Goal: Ask a question

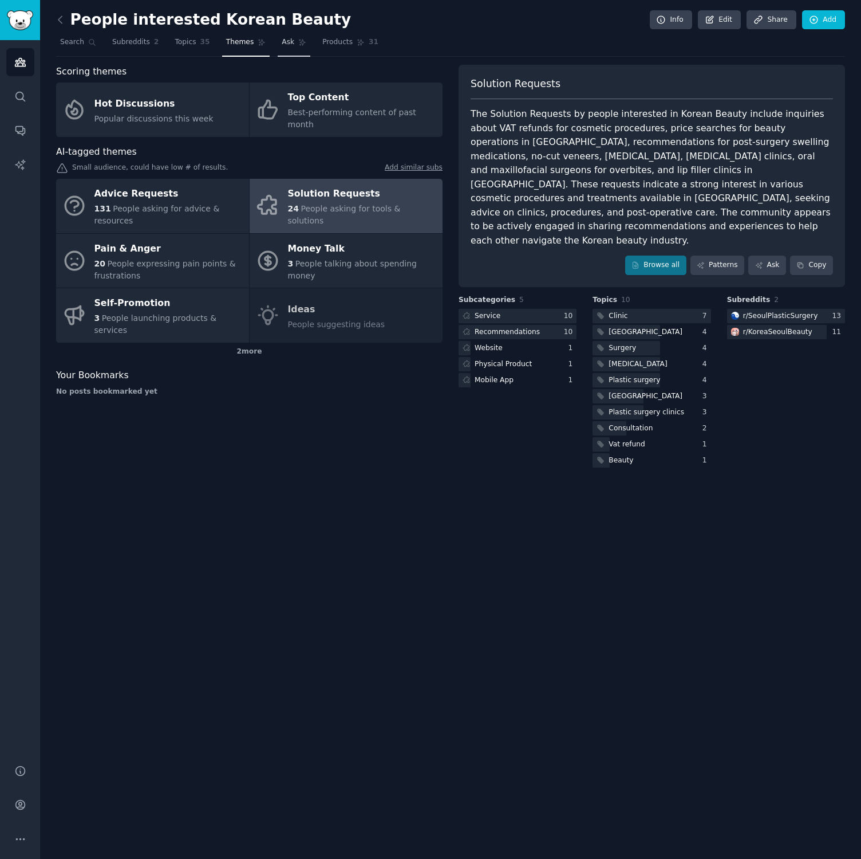
click at [285, 41] on span "Ask" at bounding box center [288, 42] width 13 height 10
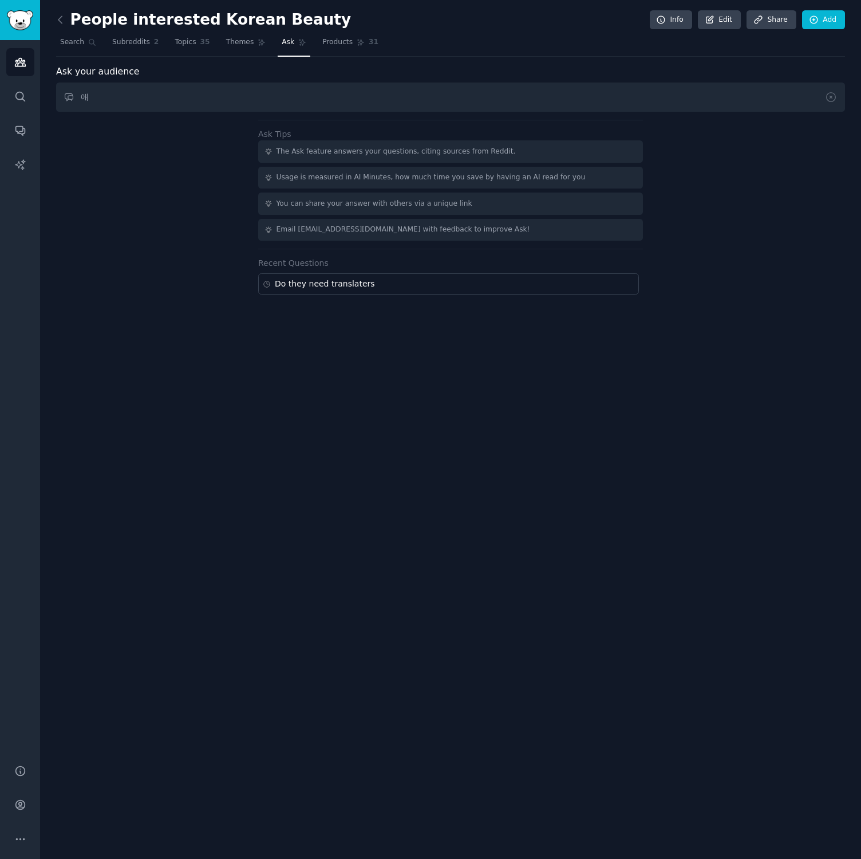
type input "ㅇ"
type input "Do they need translator"
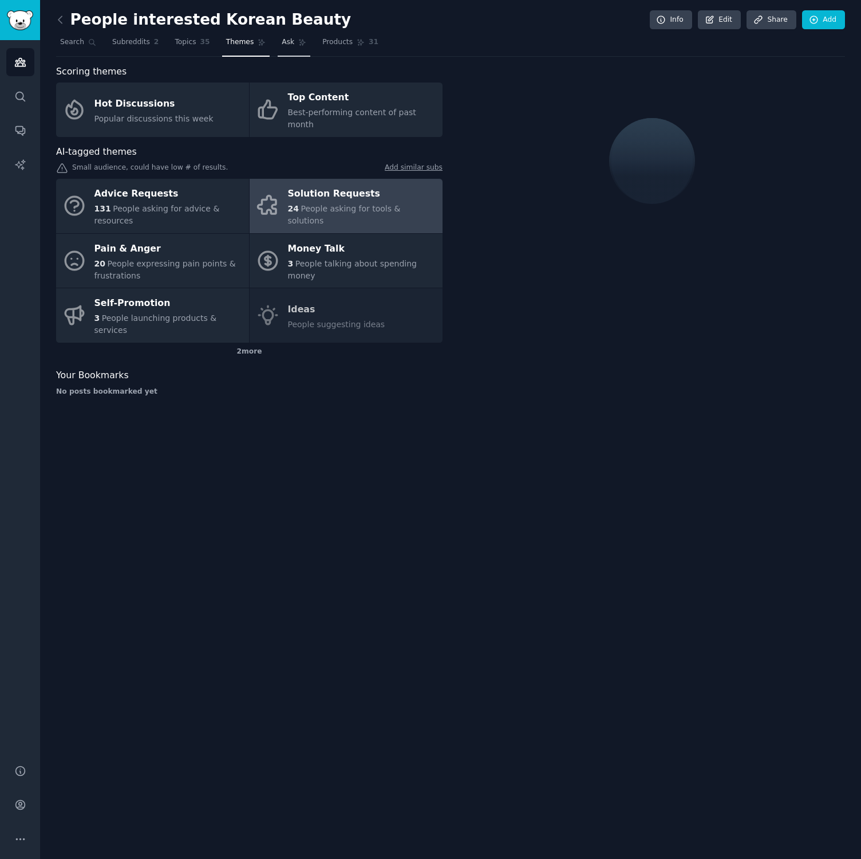
click at [284, 41] on span "Ask" at bounding box center [288, 42] width 13 height 10
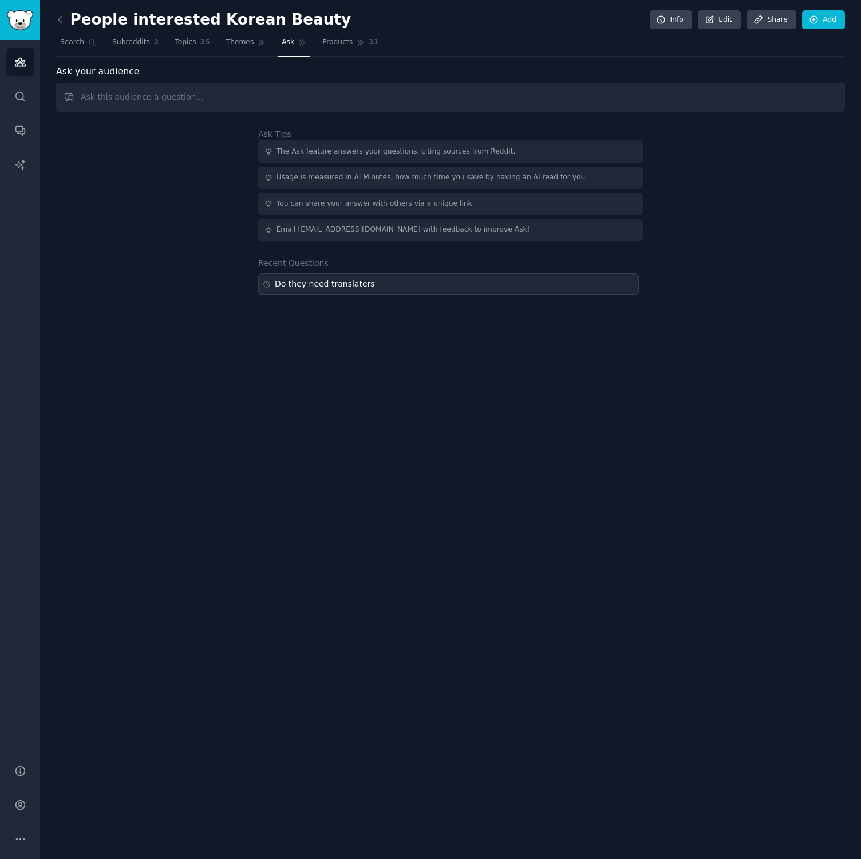
click at [324, 287] on div "Do they need translaters" at bounding box center [325, 284] width 100 height 12
type input "Do they need translaters"
click at [308, 282] on div "Do they need translaters" at bounding box center [325, 284] width 100 height 12
type input "Do they need translaters"
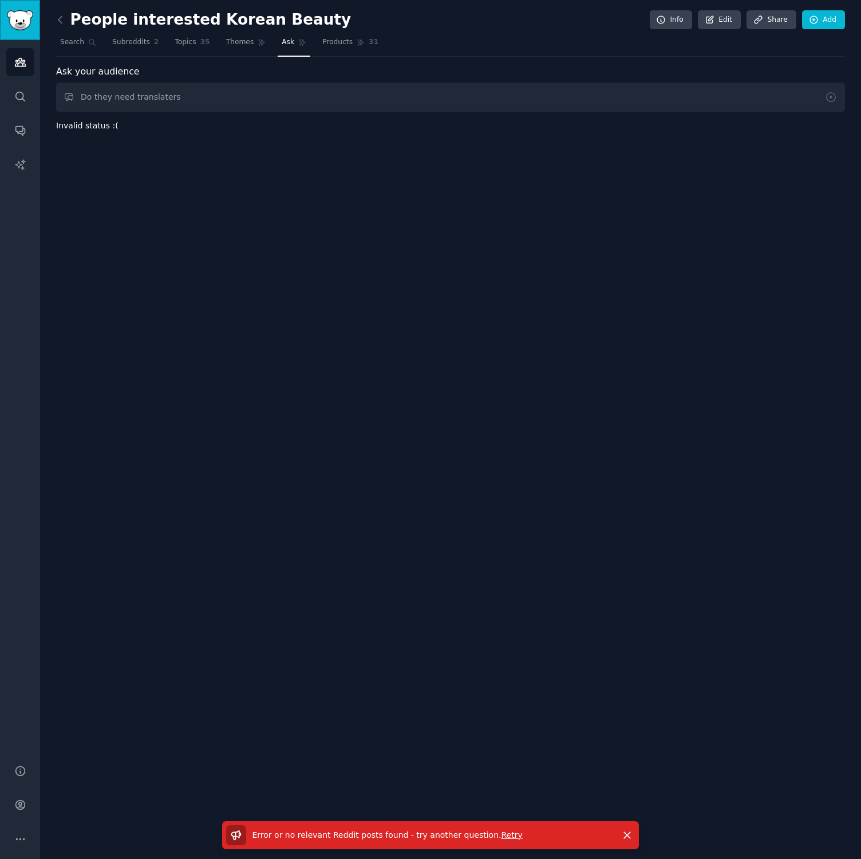
click at [27, 19] on img "Sidebar" at bounding box center [20, 20] width 26 height 20
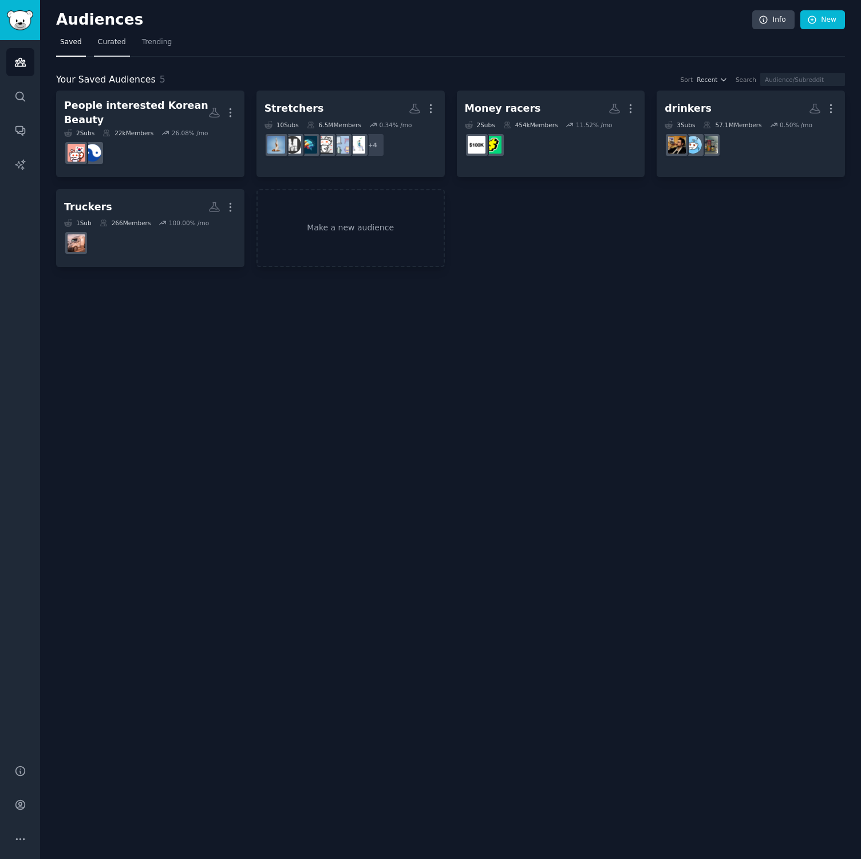
click at [109, 44] on span "Curated" at bounding box center [112, 42] width 28 height 10
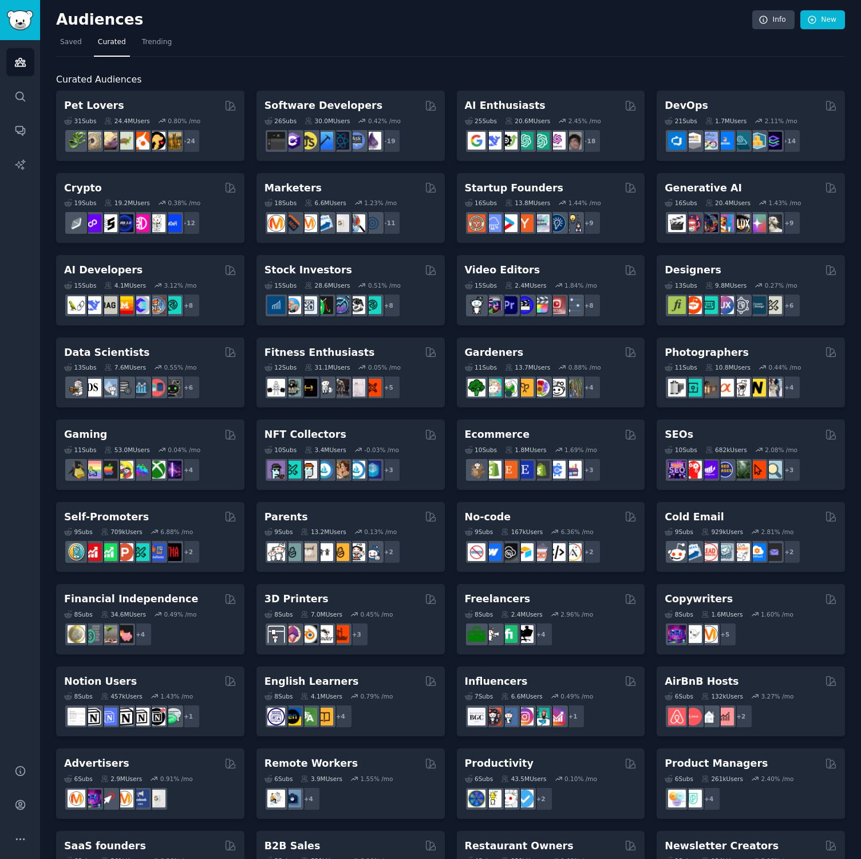
click at [182, 45] on nav "Saved Curated Trending" at bounding box center [450, 44] width 789 height 23
click at [166, 43] on span "Trending" at bounding box center [157, 42] width 30 height 10
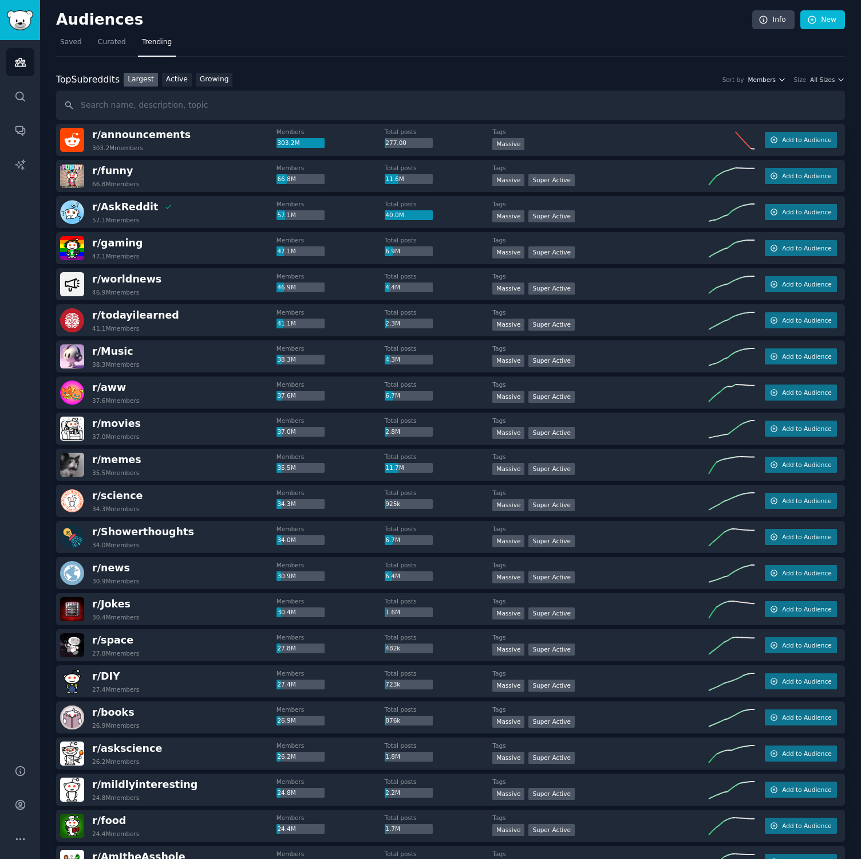
click at [766, 83] on span "Members" at bounding box center [762, 80] width 28 height 8
click at [837, 78] on icon "button" at bounding box center [841, 80] width 8 height 8
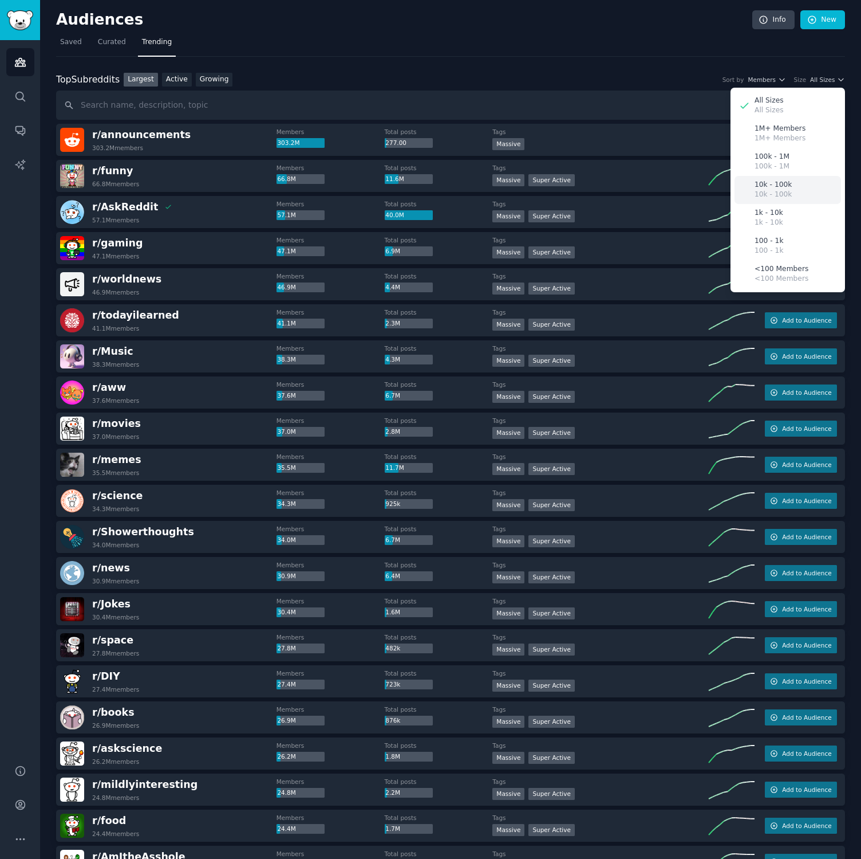
click at [772, 199] on p "10k - 100k" at bounding box center [773, 195] width 37 height 10
